Goal: Information Seeking & Learning: Learn about a topic

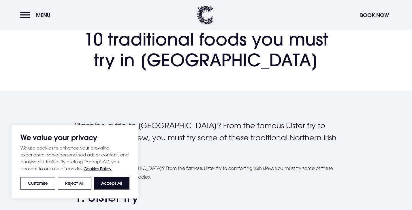
scroll to position [58, 0]
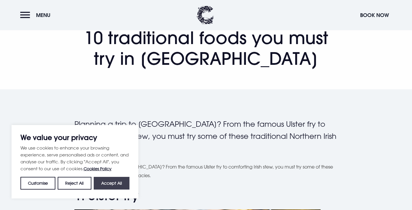
click at [109, 187] on button "Accept All" at bounding box center [112, 183] width 36 height 13
checkbox input "true"
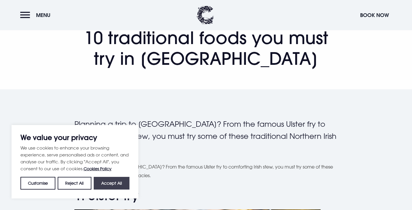
checkbox input "true"
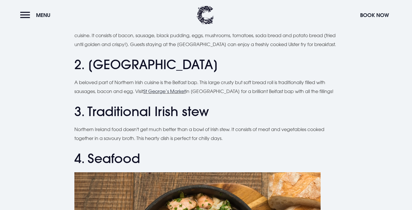
scroll to position [422, 0]
click at [101, 84] on p "A beloved part of Northern Irish cuisine is the Belfast bap. This large crusty …" at bounding box center [205, 87] width 263 height 18
drag, startPoint x: 75, startPoint y: 89, endPoint x: 115, endPoint y: 88, distance: 39.5
click at [115, 88] on p "A beloved part of Northern Irish cuisine is the Belfast bap. This large crusty …" at bounding box center [205, 87] width 263 height 18
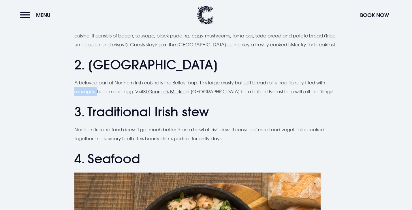
drag, startPoint x: 71, startPoint y: 91, endPoint x: 97, endPoint y: 90, distance: 25.9
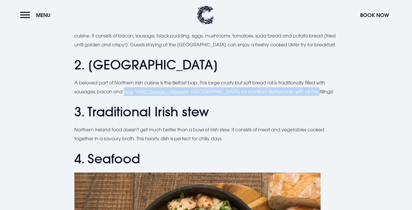
drag, startPoint x: 124, startPoint y: 90, endPoint x: 137, endPoint y: 96, distance: 14.3
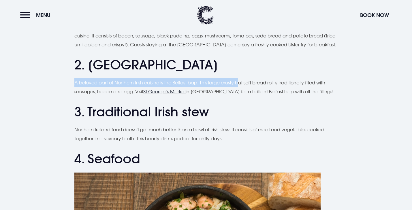
drag, startPoint x: 241, startPoint y: 77, endPoint x: 197, endPoint y: 77, distance: 44.1
click at [197, 78] on p "A beloved part of Northern Irish cuisine is the Belfast bap. This large crusty …" at bounding box center [205, 87] width 263 height 18
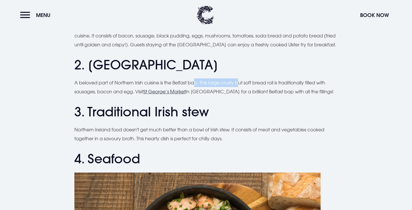
click at [197, 78] on p "A beloved part of Northern Irish cuisine is the Belfast bap. This large crusty …" at bounding box center [205, 87] width 263 height 18
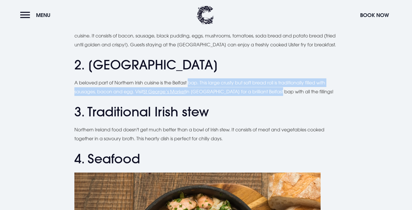
drag, startPoint x: 197, startPoint y: 77, endPoint x: 267, endPoint y: 89, distance: 71.6
click at [267, 89] on p "A beloved part of Northern Irish cuisine is the Belfast bap. This large crusty …" at bounding box center [205, 87] width 263 height 18
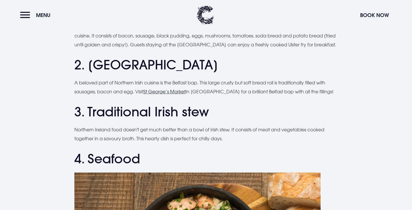
click at [258, 57] on h2 "2. [GEOGRAPHIC_DATA]" at bounding box center [205, 64] width 263 height 15
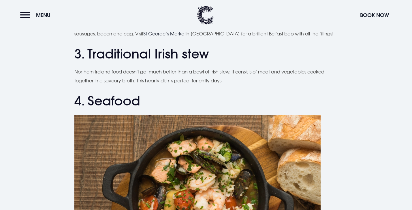
scroll to position [481, 0]
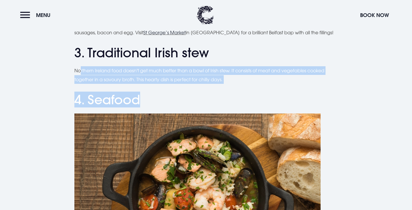
drag, startPoint x: 80, startPoint y: 68, endPoint x: 184, endPoint y: 90, distance: 106.2
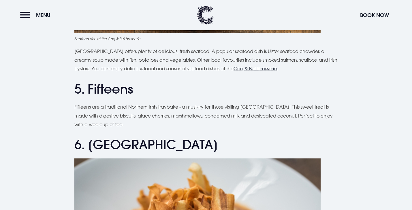
scroll to position [726, 0]
drag, startPoint x: 275, startPoint y: 114, endPoint x: 294, endPoint y: 114, distance: 18.7
click at [294, 114] on p "Fifteens are a traditional Northern Irish traybake - a must-try for those visit…" at bounding box center [205, 115] width 263 height 26
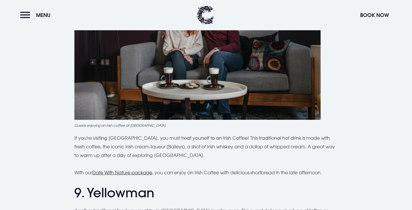
scroll to position [1225, 0]
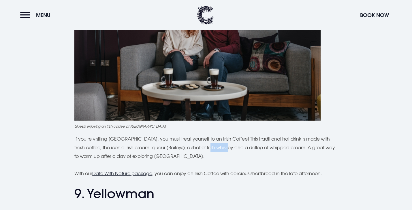
drag, startPoint x: 203, startPoint y: 141, endPoint x: 223, endPoint y: 142, distance: 19.9
click at [223, 143] on p "If you're visiting [GEOGRAPHIC_DATA], you must treat yourself to an Irish Coffe…" at bounding box center [205, 148] width 263 height 26
click at [228, 145] on p "If you're visiting [GEOGRAPHIC_DATA], you must treat yourself to an Irish Coffe…" at bounding box center [205, 148] width 263 height 26
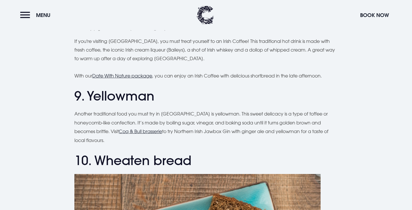
scroll to position [1322, 0]
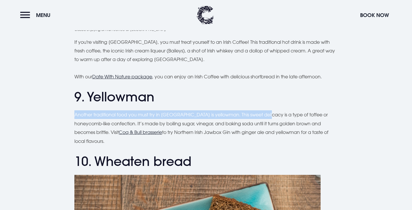
drag, startPoint x: 264, startPoint y: 107, endPoint x: 229, endPoint y: 105, distance: 35.2
click at [230, 110] on p "Another traditional food you must try in [GEOGRAPHIC_DATA] is yellowman. This s…" at bounding box center [205, 127] width 263 height 35
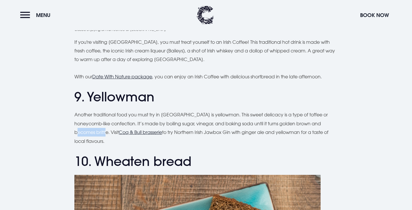
drag, startPoint x: 82, startPoint y: 121, endPoint x: 109, endPoint y: 121, distance: 27.4
click at [109, 121] on p "Another traditional food you must try in [GEOGRAPHIC_DATA] is yellowman. This s…" at bounding box center [205, 127] width 263 height 35
click at [112, 114] on p "Another traditional food you must try in [GEOGRAPHIC_DATA] is yellowman. This s…" at bounding box center [205, 127] width 263 height 35
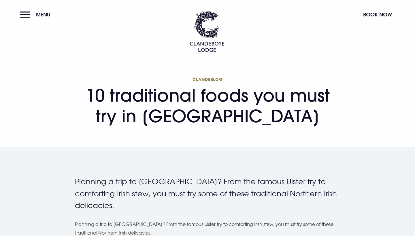
scroll to position [0, 0]
drag, startPoint x: 184, startPoint y: 82, endPoint x: 236, endPoint y: 82, distance: 51.9
click at [237, 82] on span "Clandeblog" at bounding box center [207, 79] width 265 height 5
click at [236, 76] on div "Clandeblog 10 traditional foods you must try in [GEOGRAPHIC_DATA]" at bounding box center [207, 104] width 272 height 57
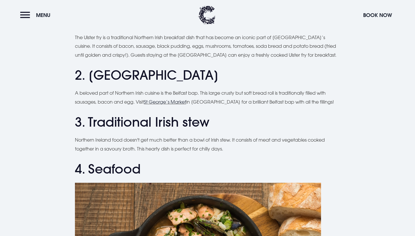
scroll to position [412, 0]
